Goal: Check status: Check status

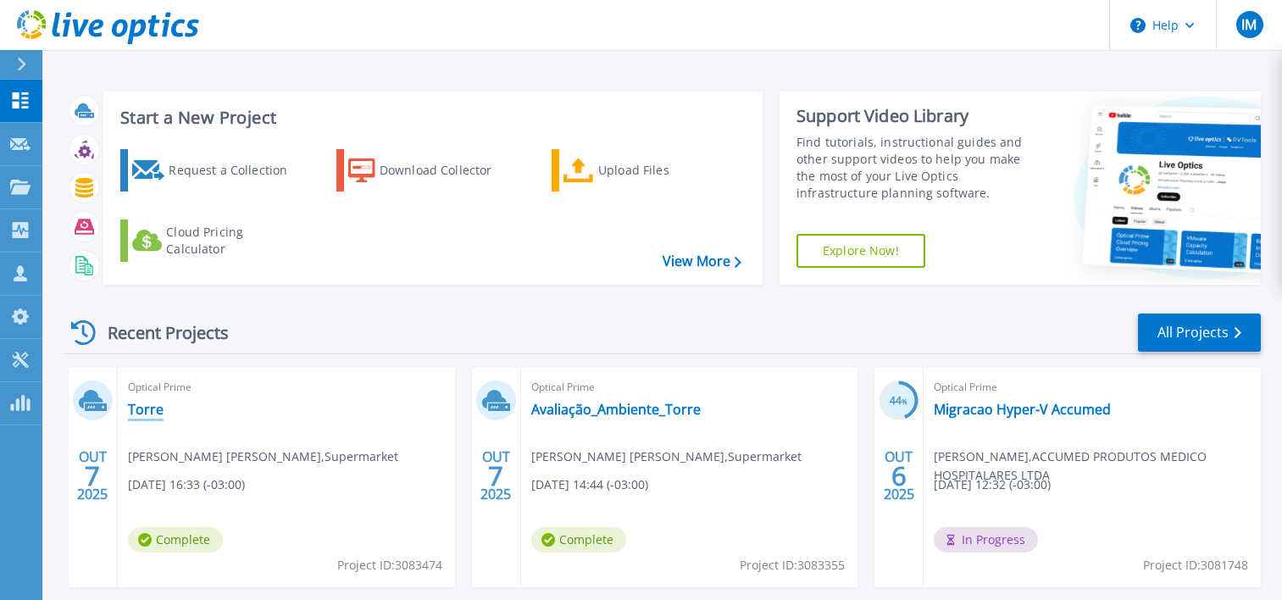
scroll to position [254, 0]
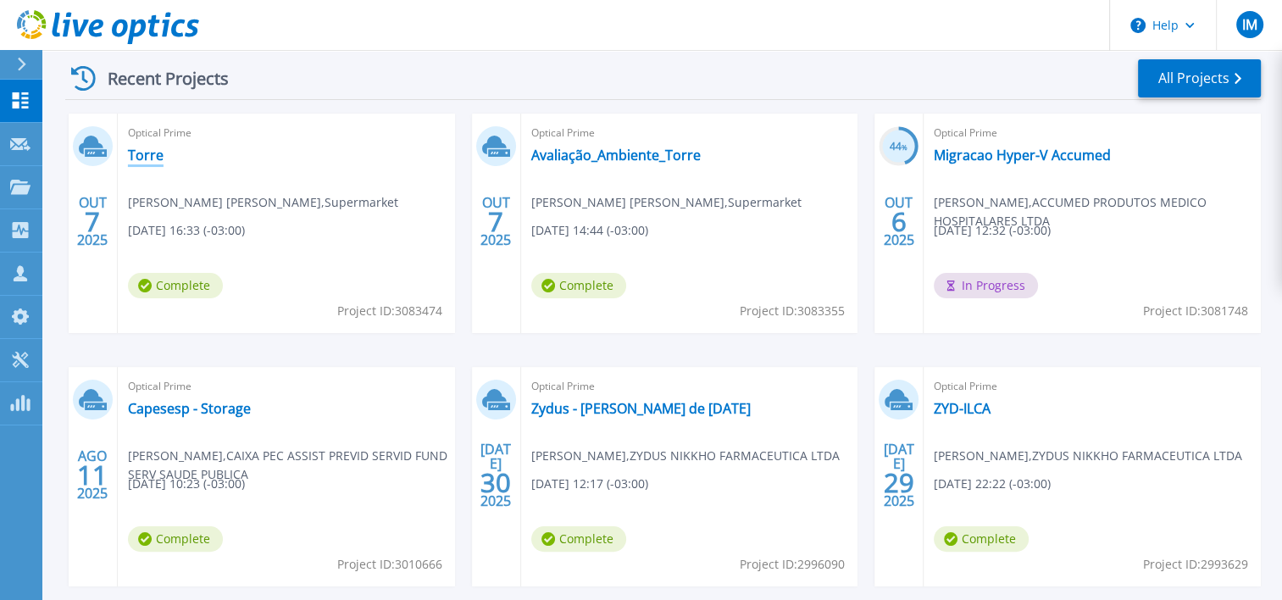
click at [145, 154] on link "Torre" at bounding box center [146, 155] width 36 height 17
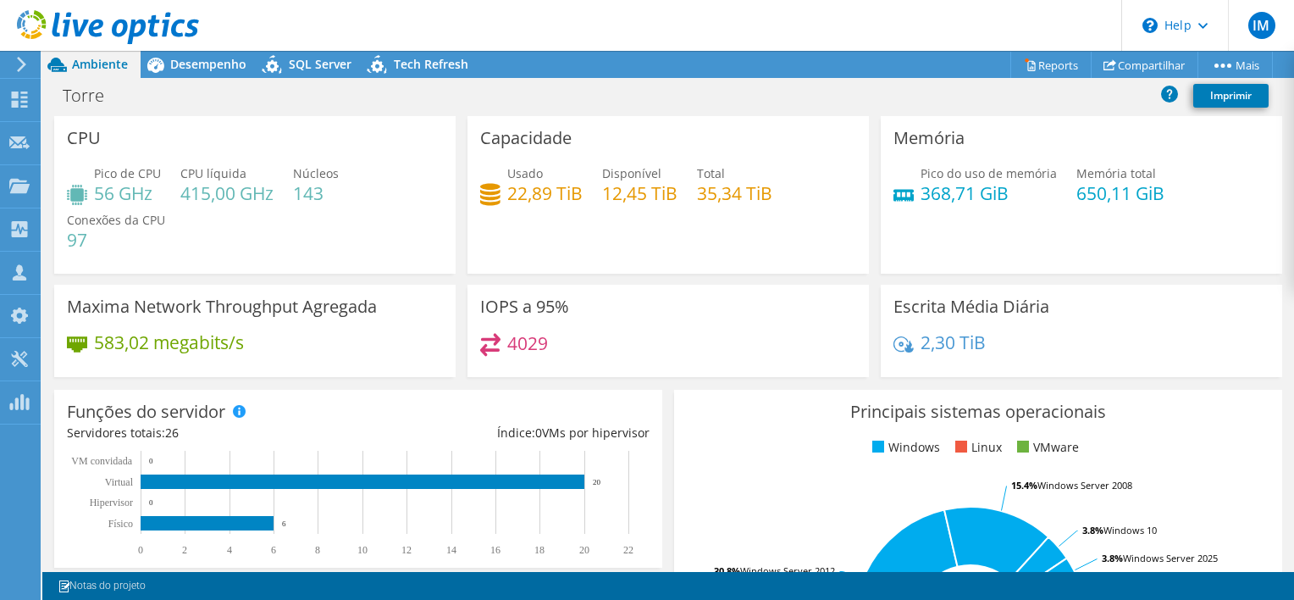
click at [515, 193] on h4 "22,89 TiB" at bounding box center [544, 193] width 75 height 19
click at [623, 228] on div "Capacidade Usado 22,89 TiB Disponível 12,45 TiB Total 35,34 TiB" at bounding box center [669, 195] width 402 height 158
drag, startPoint x: 474, startPoint y: 306, endPoint x: 593, endPoint y: 299, distance: 118.8
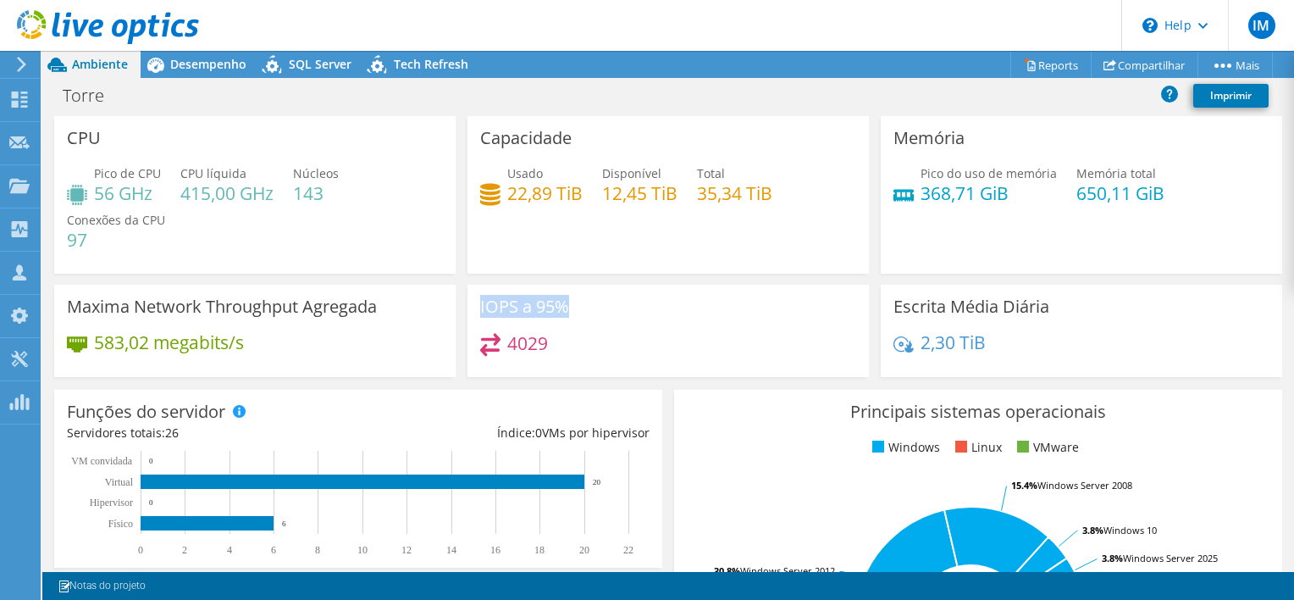
click at [593, 299] on div "IOPS a 95% 4029" at bounding box center [669, 331] width 402 height 92
click at [594, 308] on div "IOPS a 95% 4029" at bounding box center [669, 331] width 402 height 92
